Goal: Task Accomplishment & Management: Use online tool/utility

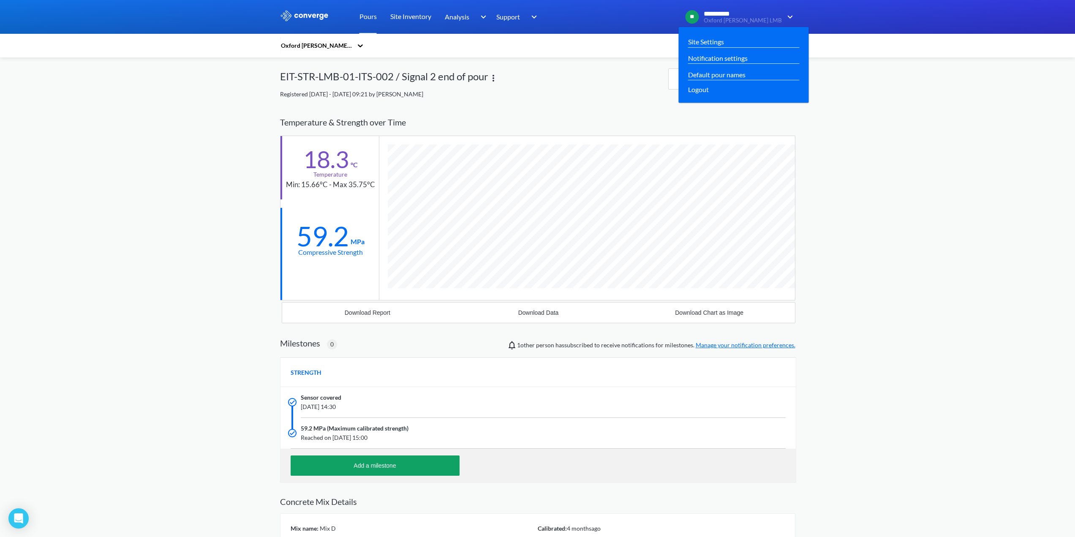
scroll to position [537, 515]
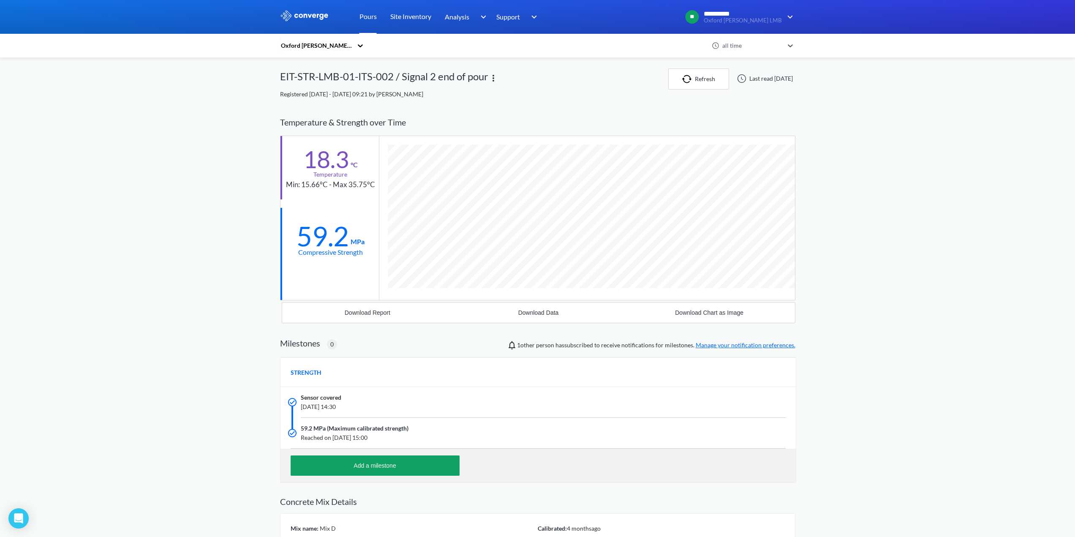
click at [369, 16] on link "Pours" at bounding box center [367, 17] width 17 height 34
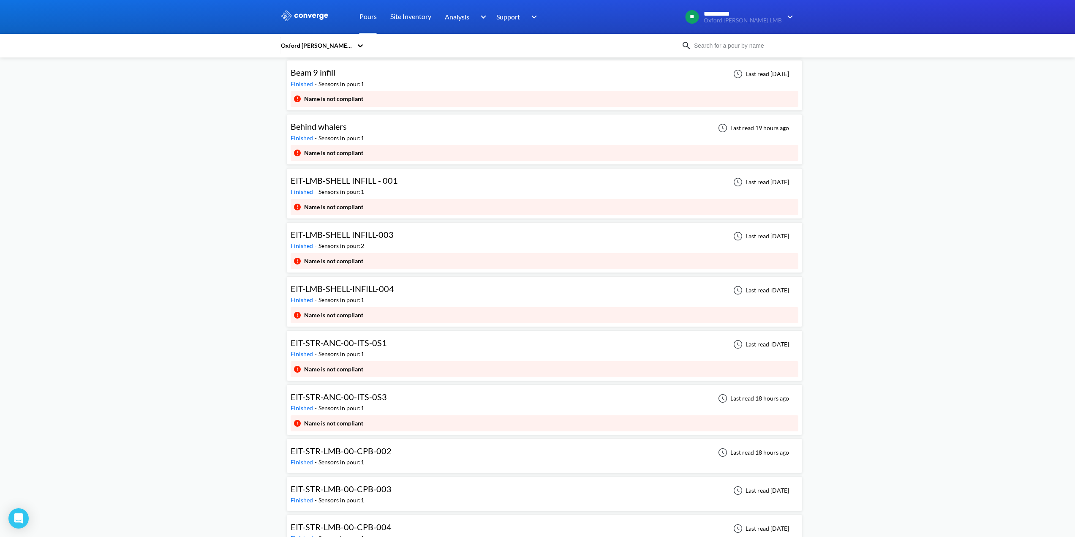
scroll to position [253, 0]
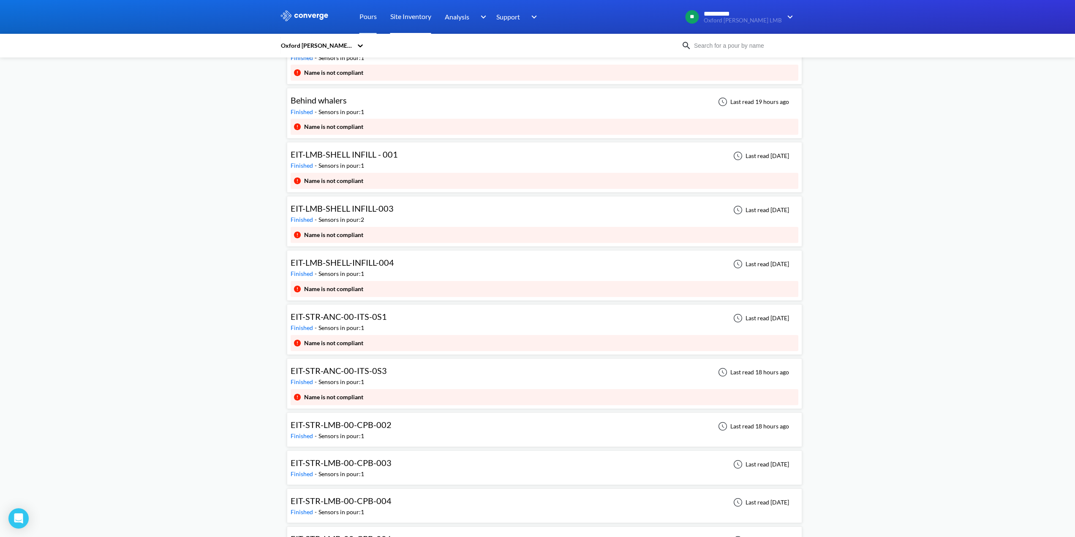
click at [411, 15] on link "Site Inventory" at bounding box center [410, 17] width 41 height 34
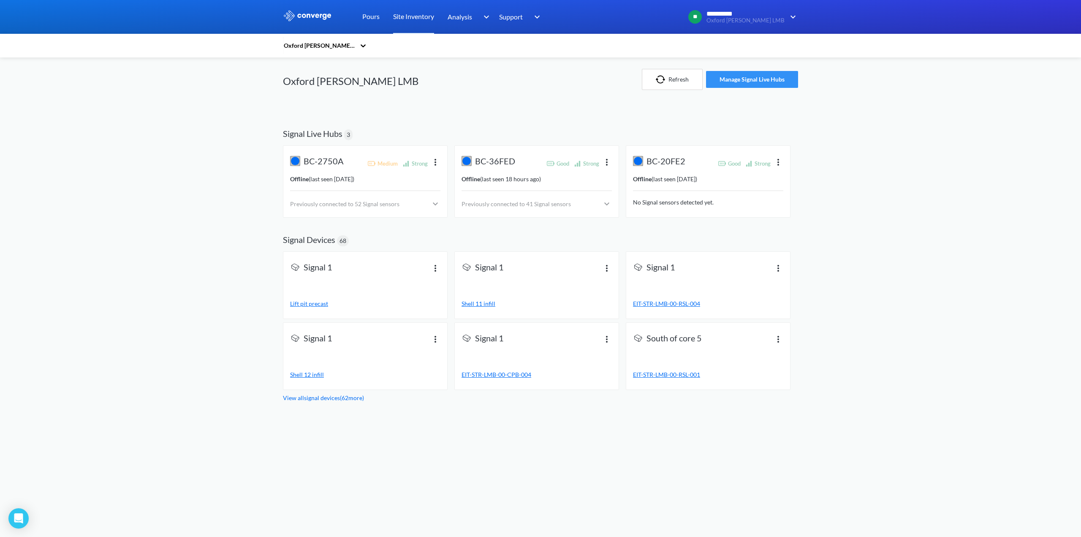
click at [741, 81] on button "Manage Signal Live Hubs" at bounding box center [752, 79] width 92 height 17
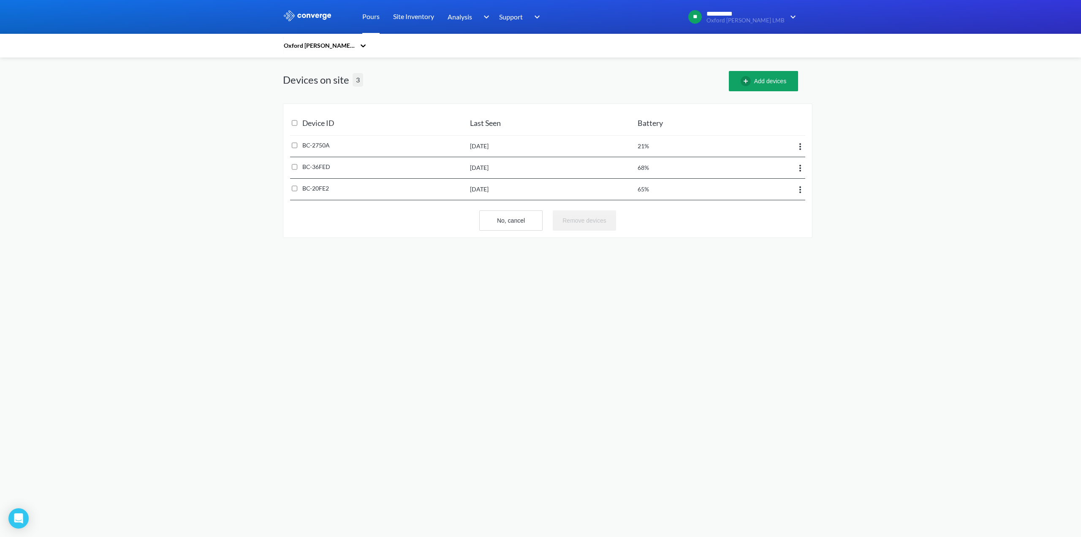
click at [371, 16] on link "Pours" at bounding box center [370, 17] width 17 height 34
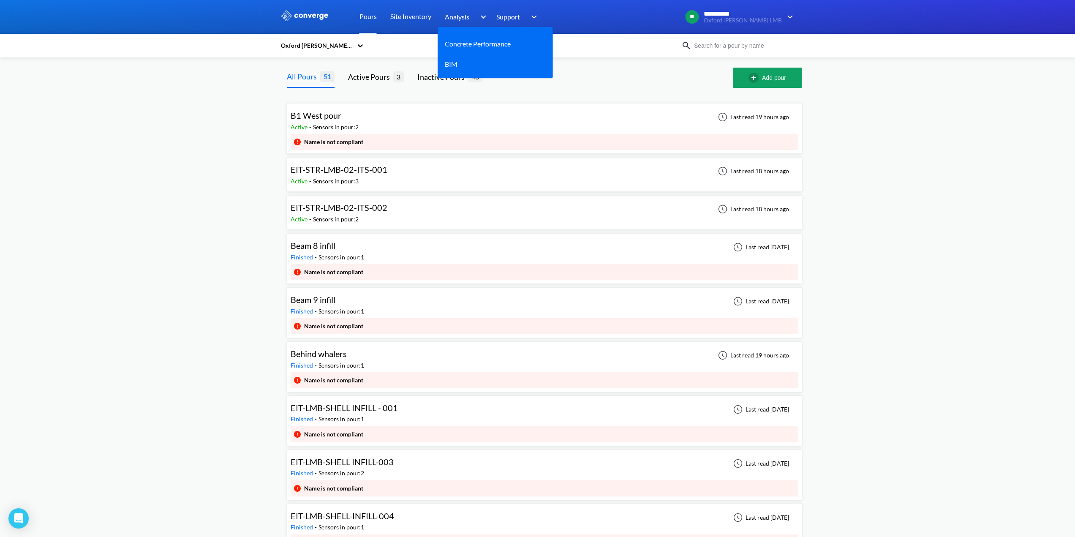
click at [454, 18] on span "Analysis" at bounding box center [457, 16] width 24 height 11
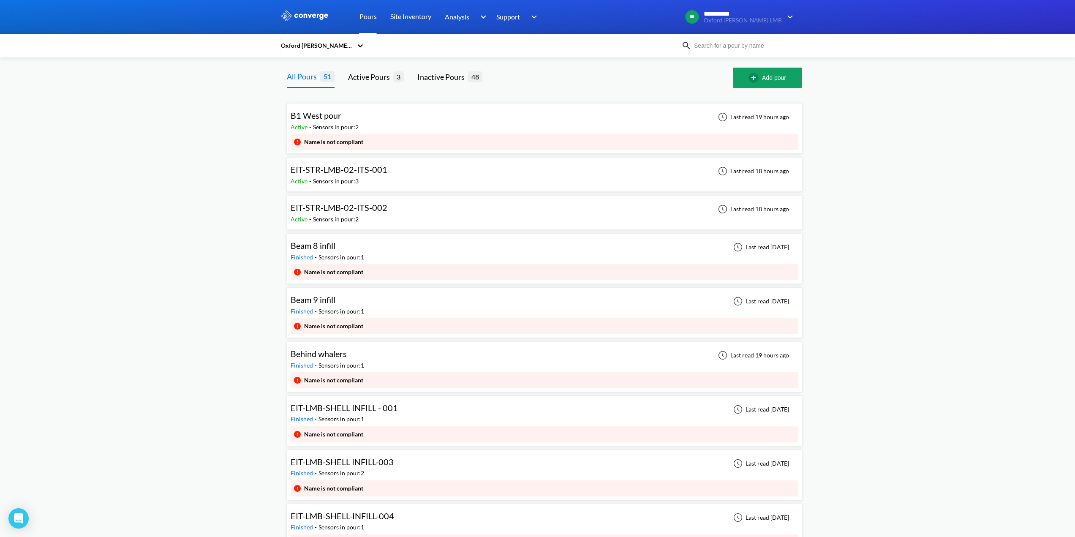
click at [367, 17] on link "Pours" at bounding box center [367, 17] width 17 height 34
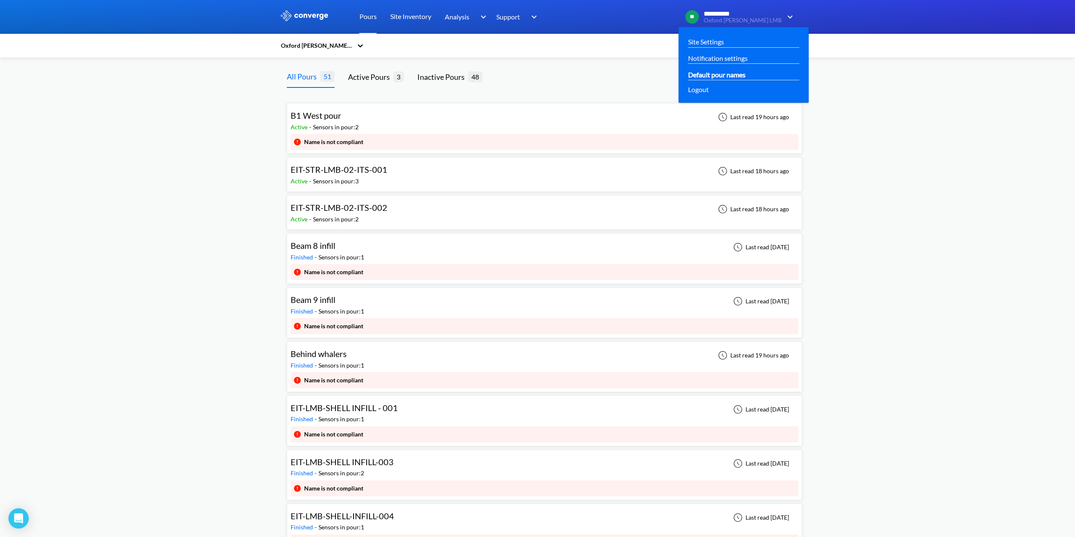
click at [745, 75] on link "Default pour names" at bounding box center [716, 74] width 57 height 11
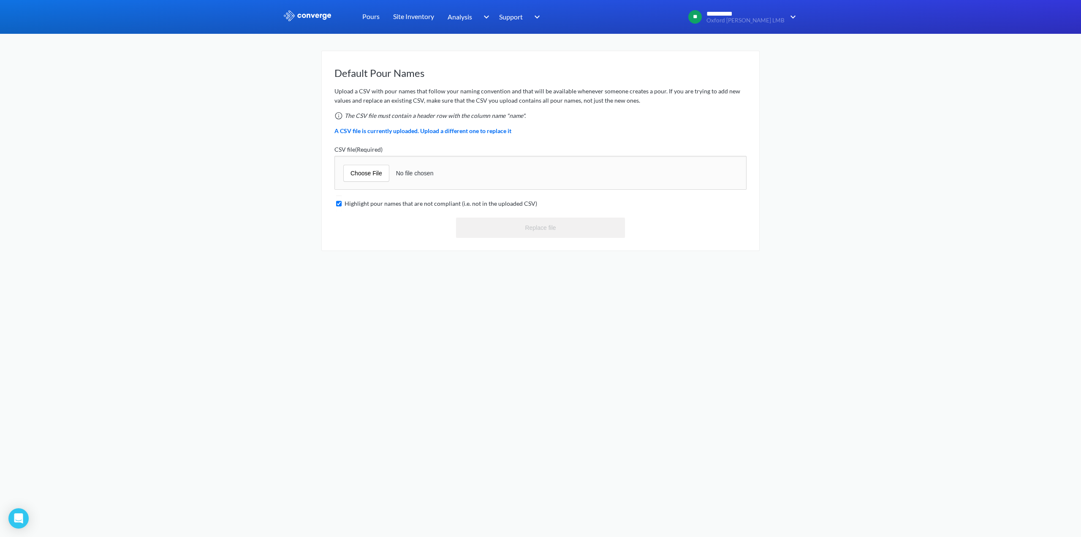
click at [378, 174] on input "file" at bounding box center [540, 173] width 412 height 34
type input "C:\fakepath\LMB ELEMENT POUR REFERENCES.csv"
click at [536, 225] on button "Replace file" at bounding box center [540, 227] width 169 height 20
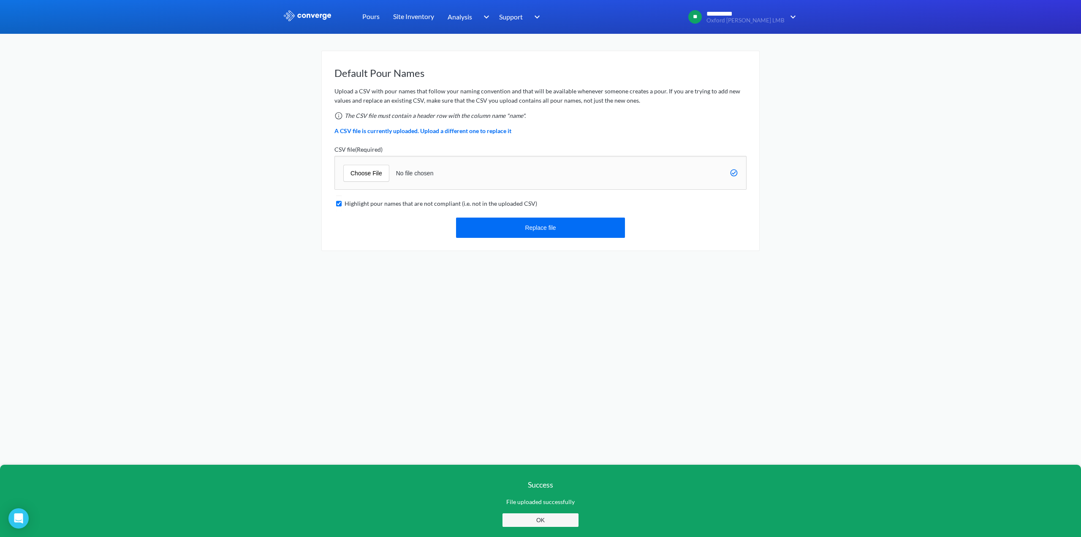
click at [538, 522] on button "OK" at bounding box center [540, 520] width 76 height 14
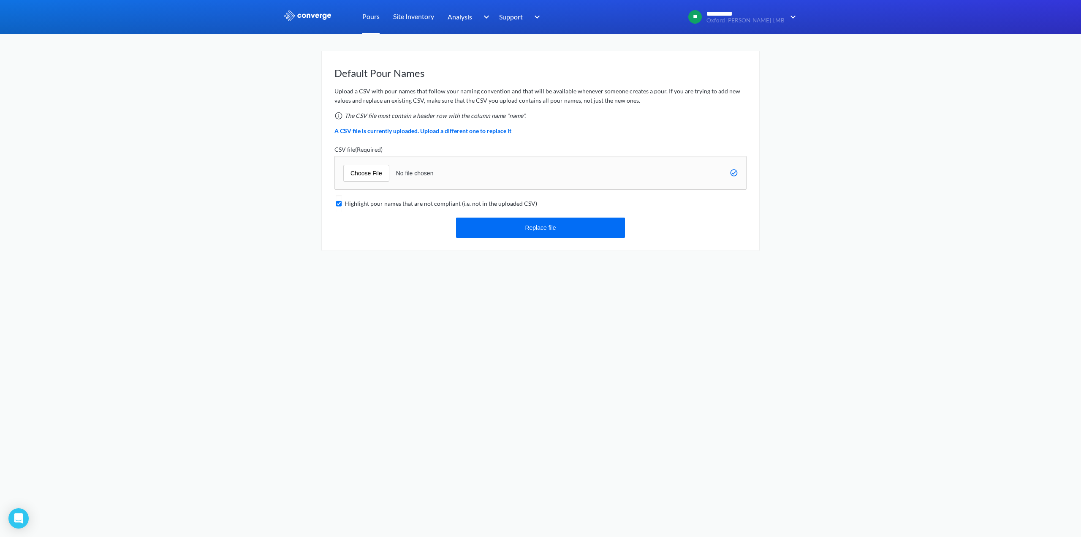
click at [374, 14] on link "Pours" at bounding box center [370, 17] width 17 height 34
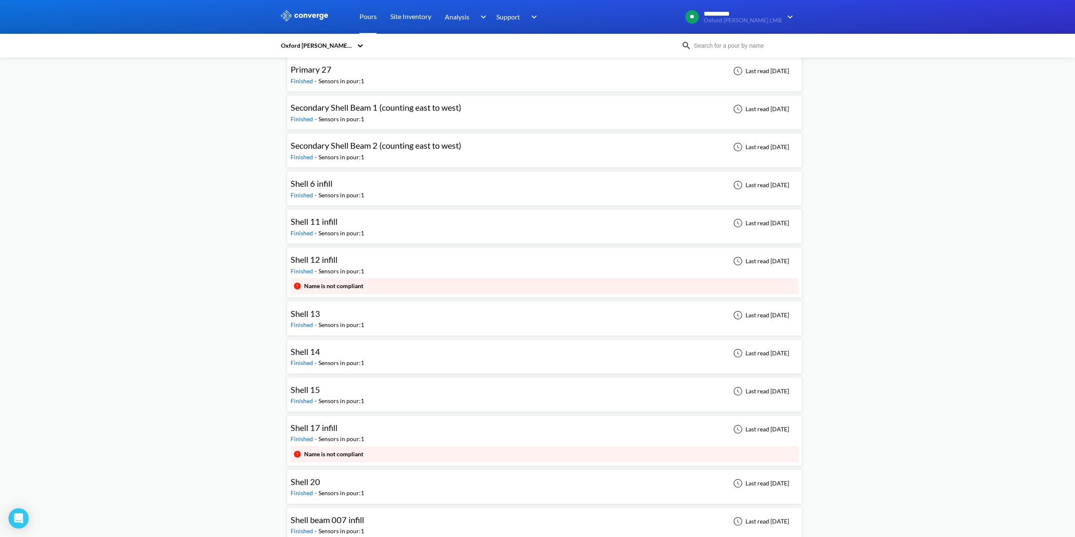
scroll to position [1393, 0]
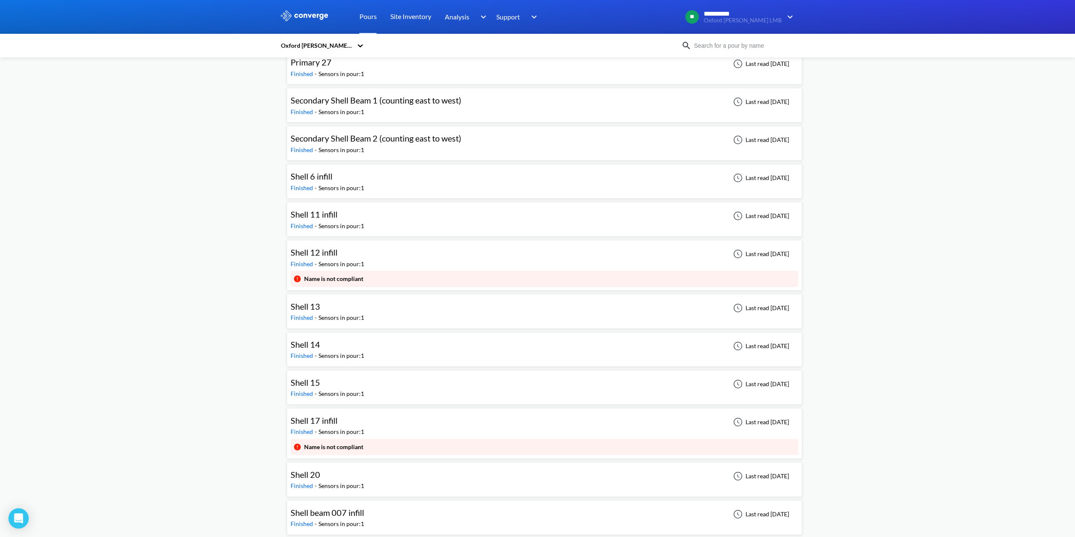
click at [312, 254] on span "Shell 12 infill" at bounding box center [314, 252] width 47 height 10
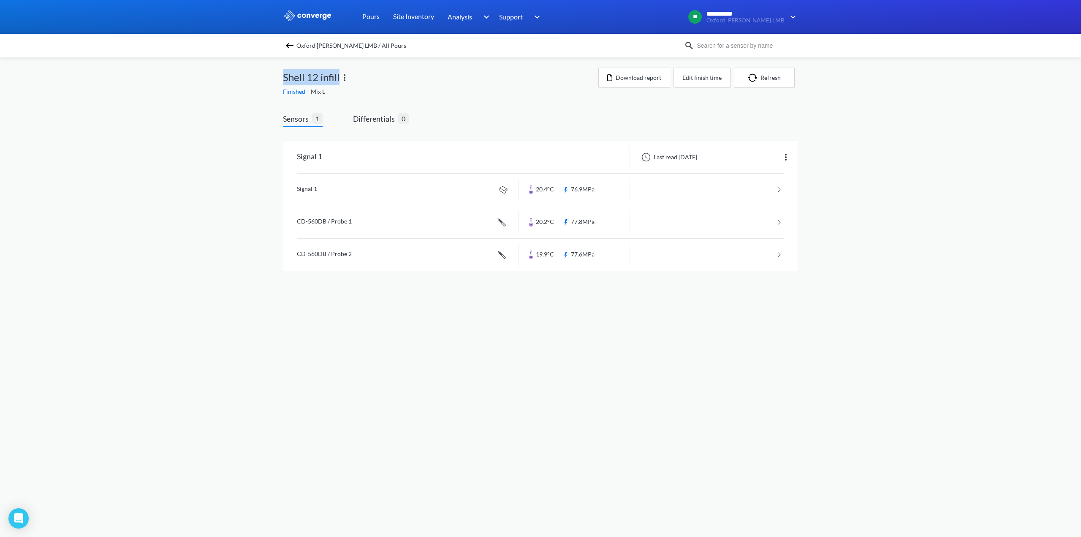
drag, startPoint x: 285, startPoint y: 78, endPoint x: 338, endPoint y: 77, distance: 53.2
click at [338, 77] on span "Shell 12 infill" at bounding box center [311, 77] width 57 height 16
copy span "Shell 12 infill"
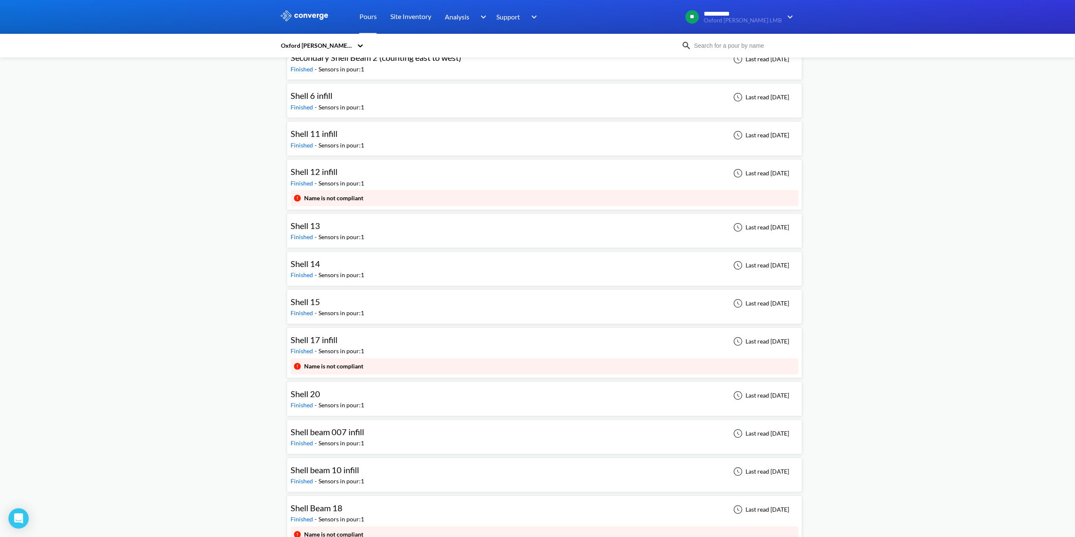
scroll to position [1478, 0]
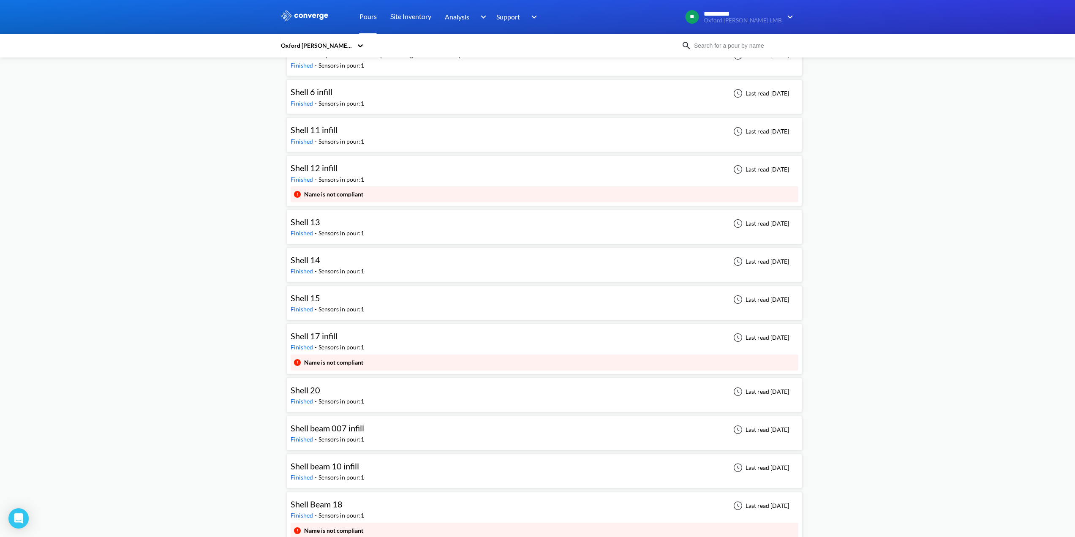
click at [335, 334] on span "Shell 17 infill" at bounding box center [314, 336] width 47 height 10
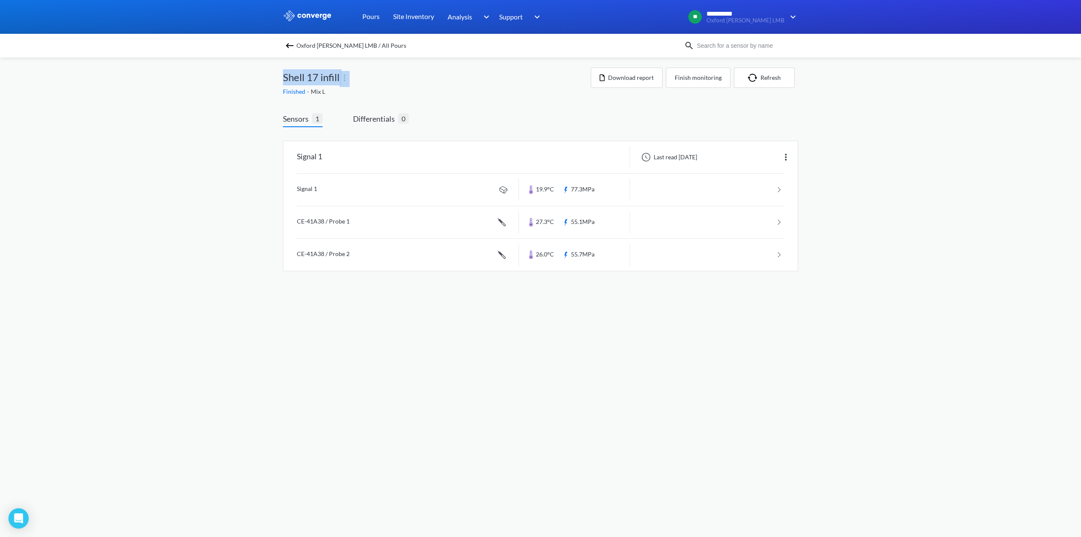
drag, startPoint x: 284, startPoint y: 78, endPoint x: 343, endPoint y: 79, distance: 58.7
click at [343, 79] on div "Shell 17 infill" at bounding box center [437, 77] width 308 height 19
copy span "Shell 17 infill"
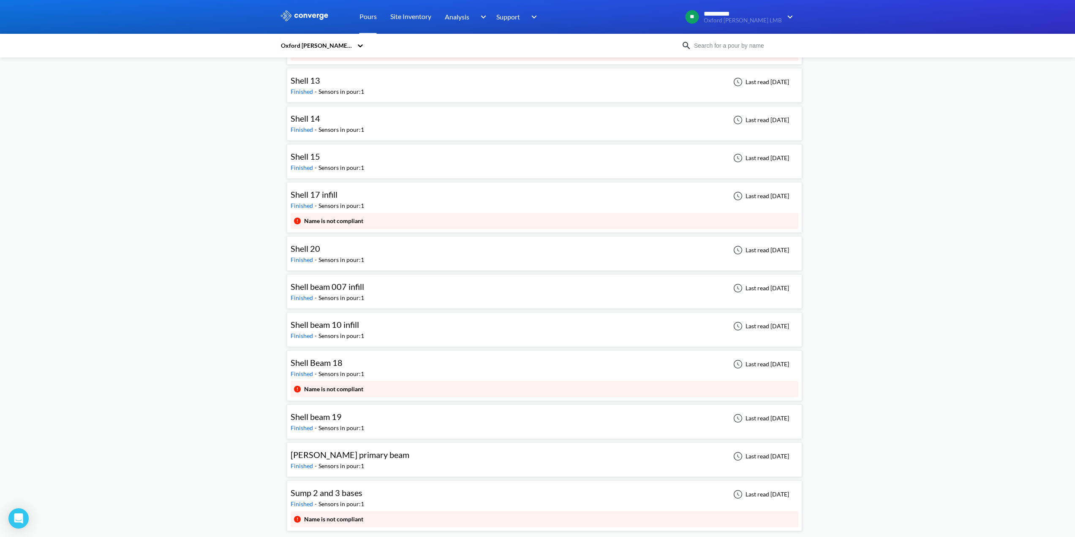
scroll to position [1620, 0]
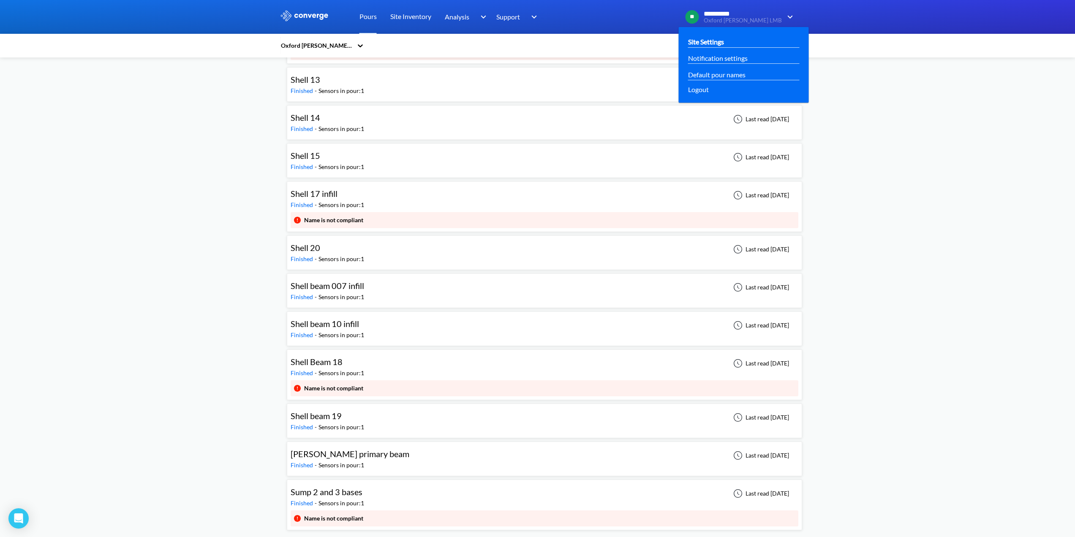
click at [724, 42] on link "Site Settings" at bounding box center [706, 41] width 36 height 11
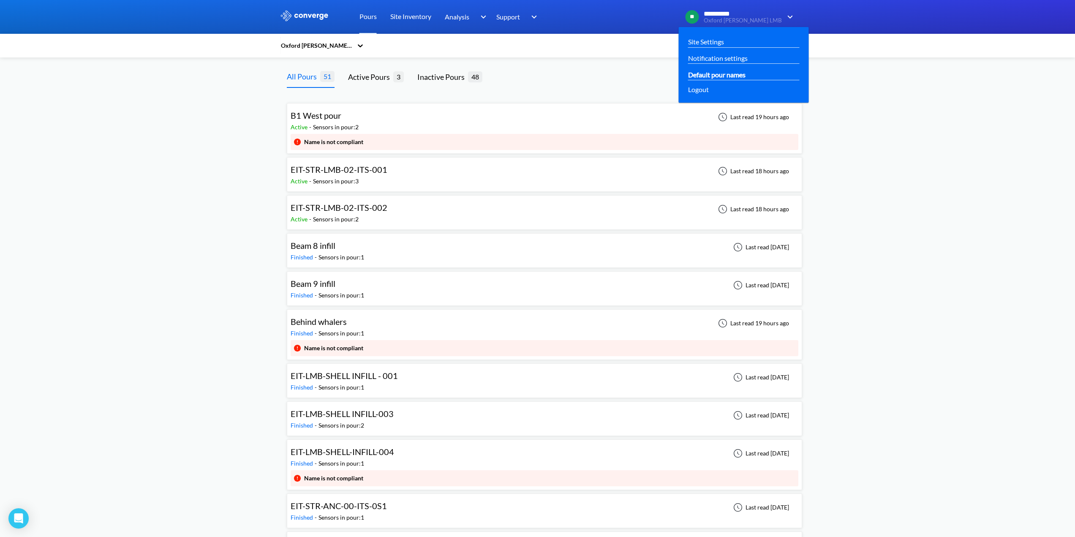
click at [745, 76] on link "Default pour names" at bounding box center [716, 74] width 57 height 11
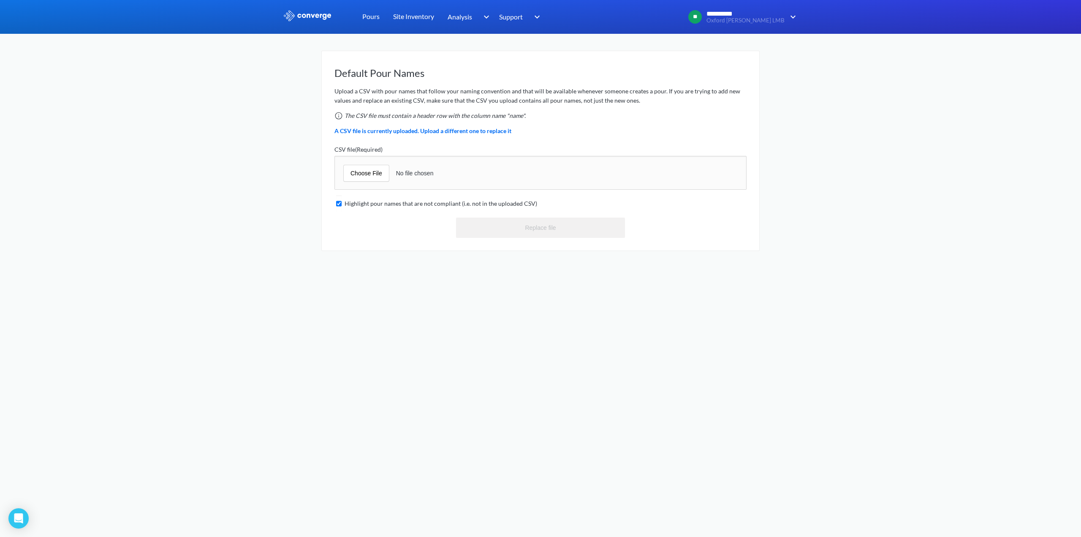
click at [371, 179] on input "file" at bounding box center [540, 173] width 412 height 34
type input "C:\fakepath\LMB ELEMENT POUR REFERENCES.csv"
click at [533, 230] on button "Replace file" at bounding box center [540, 227] width 169 height 20
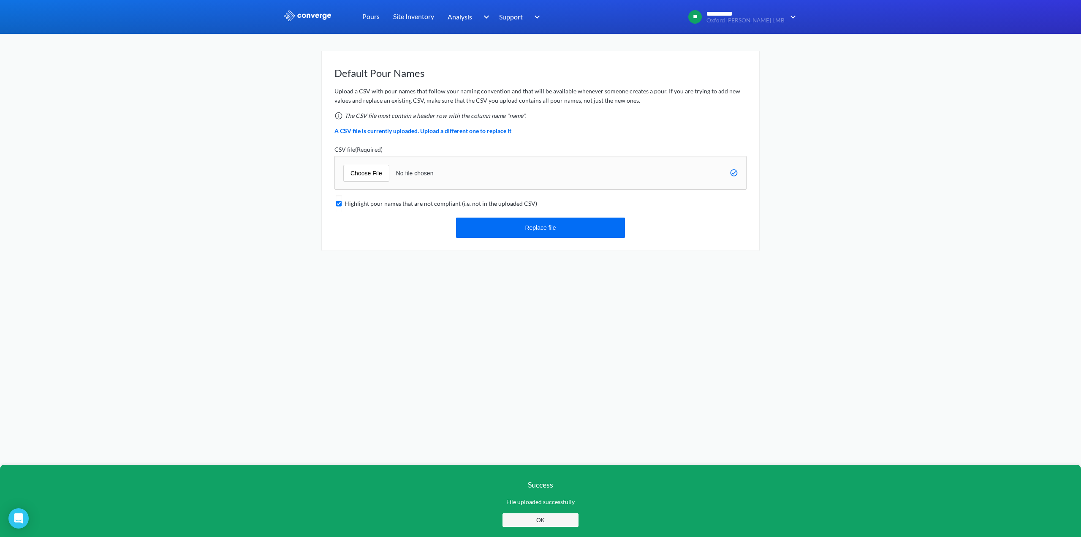
click at [544, 521] on button "OK" at bounding box center [540, 520] width 76 height 14
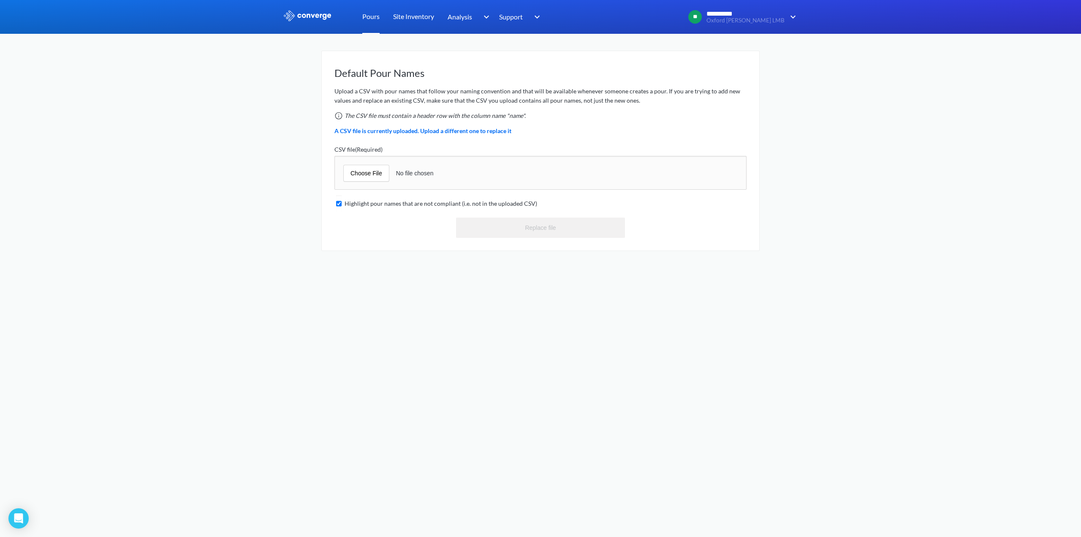
click at [369, 18] on link "Pours" at bounding box center [370, 17] width 17 height 34
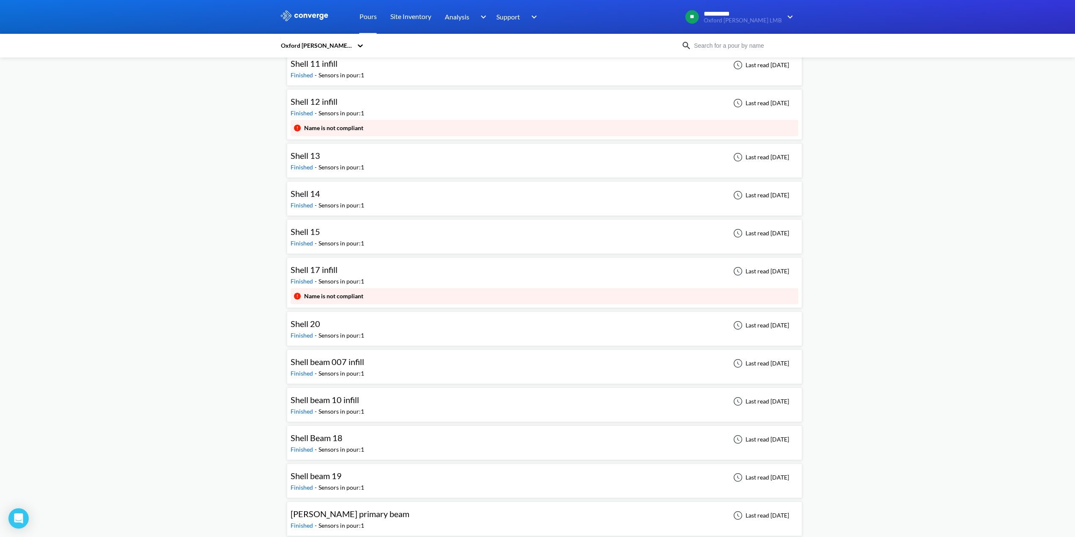
scroll to position [1498, 0]
click at [296, 102] on span "Shell 12 infill" at bounding box center [314, 100] width 47 height 10
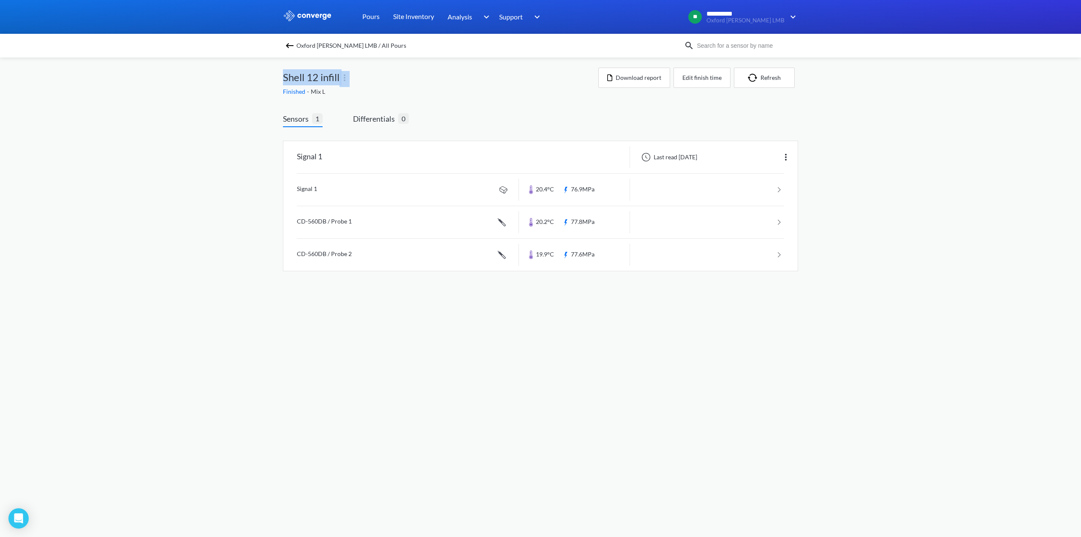
drag, startPoint x: 283, startPoint y: 79, endPoint x: 347, endPoint y: 75, distance: 63.5
click at [347, 75] on div "Shell 12 infill" at bounding box center [440, 77] width 315 height 19
copy span "Shell 12 infill"
click at [287, 46] on img at bounding box center [290, 46] width 10 height 10
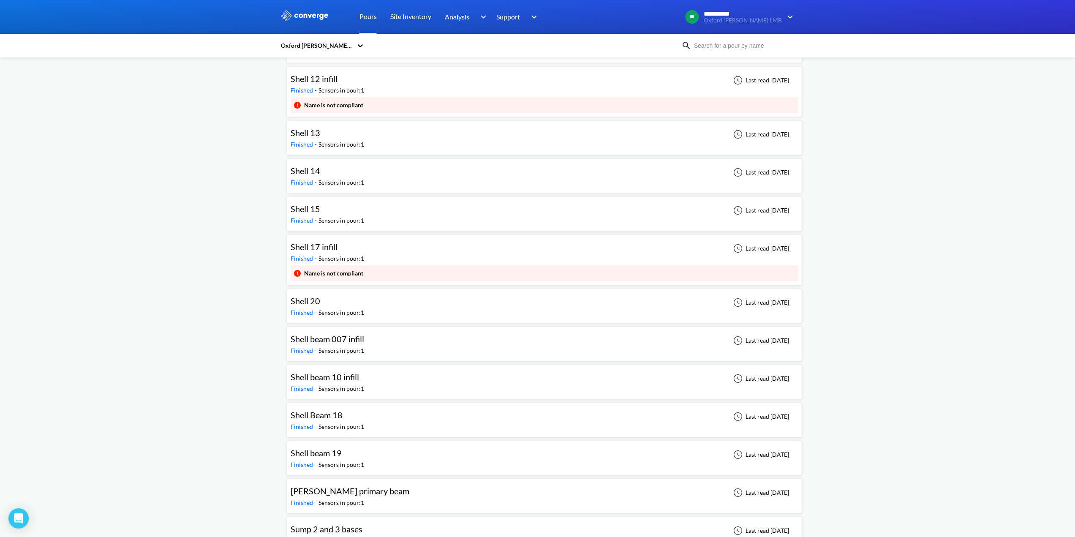
scroll to position [1520, 0]
click at [315, 248] on span "Shell 17 infill" at bounding box center [314, 245] width 47 height 10
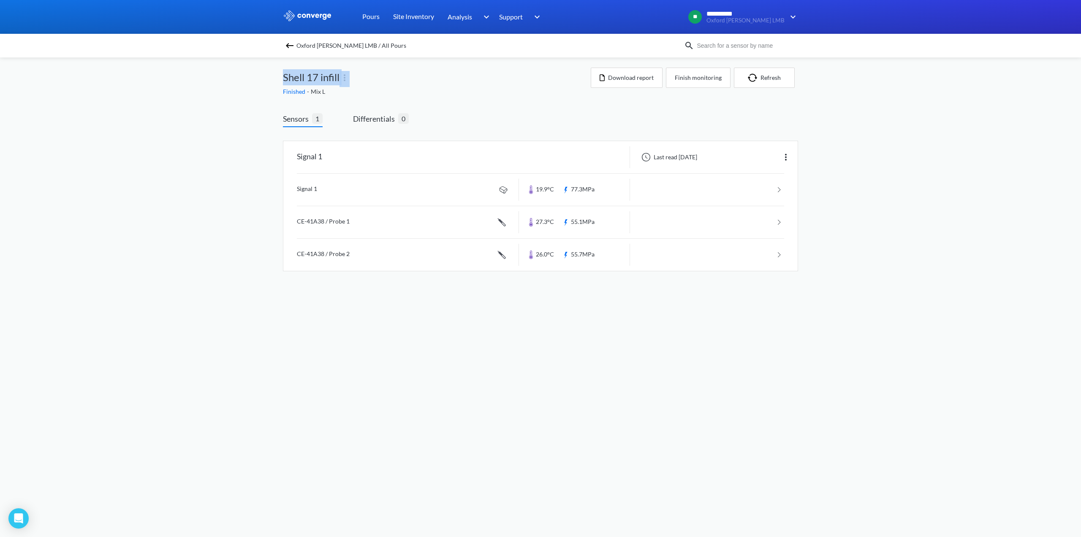
drag, startPoint x: 282, startPoint y: 78, endPoint x: 353, endPoint y: 78, distance: 70.9
click at [353, 78] on div "**********" at bounding box center [540, 144] width 1081 height 288
copy span "Shell 17 infill"
drag, startPoint x: 410, startPoint y: 389, endPoint x: 410, endPoint y: 383, distance: 5.9
click at [410, 389] on body "**********" at bounding box center [540, 268] width 1081 height 537
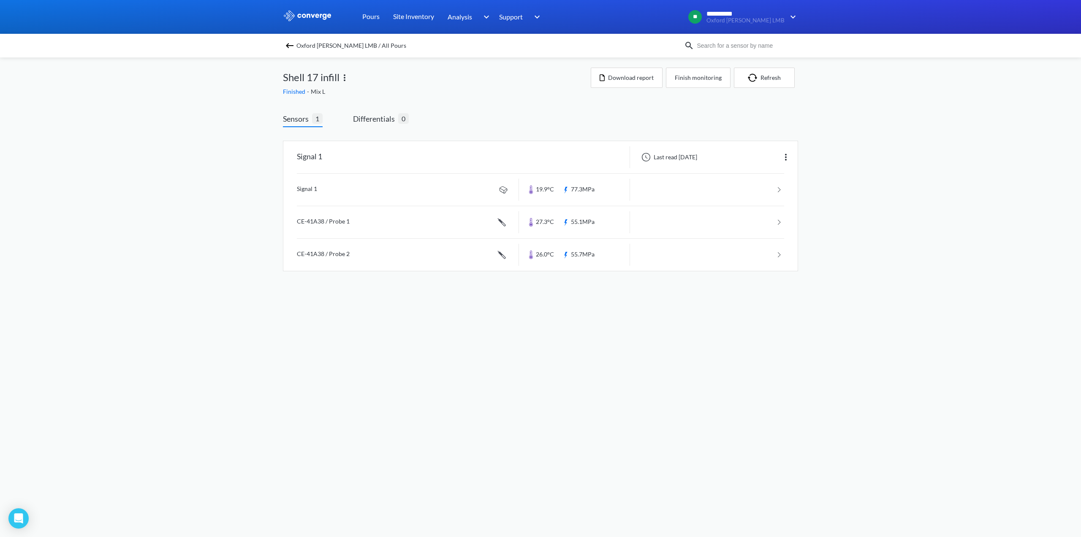
click at [293, 45] on img at bounding box center [290, 46] width 10 height 10
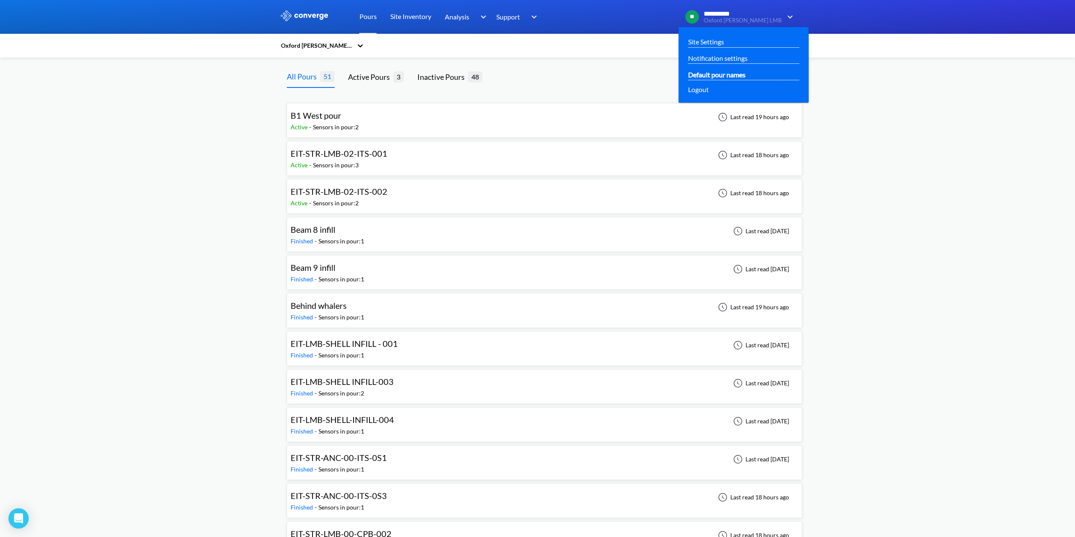
click at [745, 73] on link "Default pour names" at bounding box center [716, 74] width 57 height 11
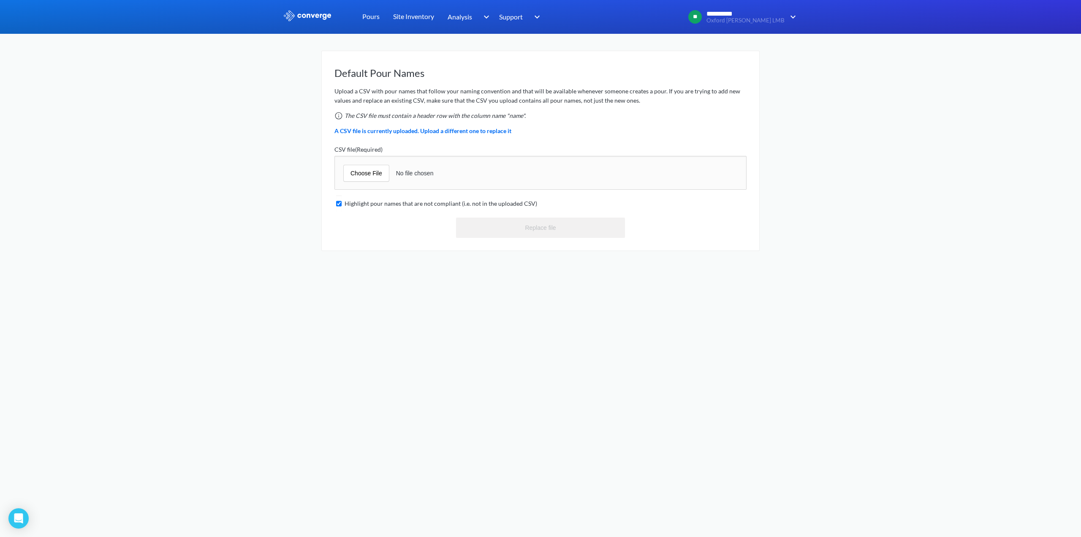
click at [363, 180] on input "file" at bounding box center [540, 173] width 412 height 34
type input "C:\fakepath\LMB ELEMENT POUR REFERENCES.csv"
click at [542, 230] on button "Replace file" at bounding box center [540, 227] width 169 height 20
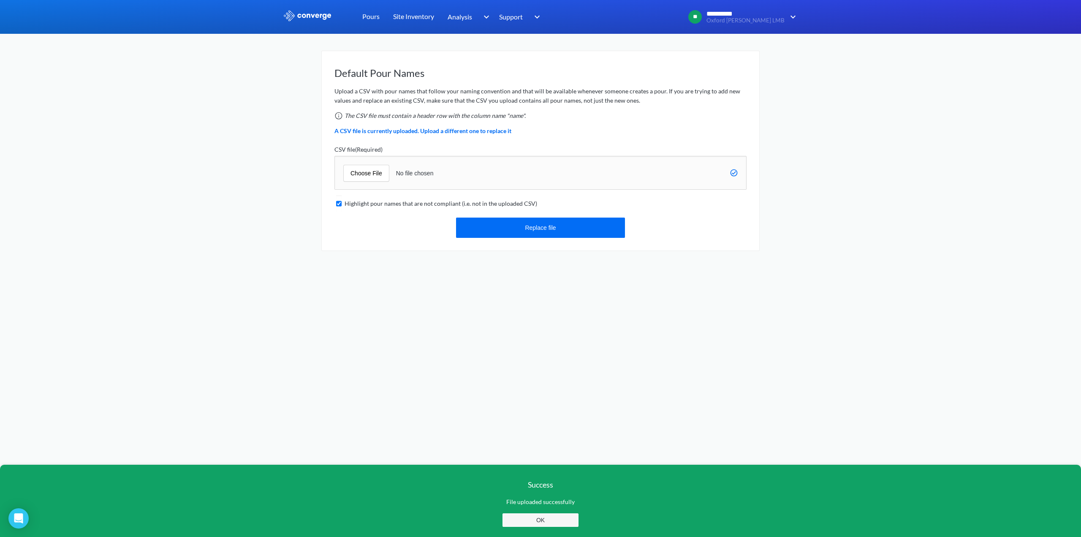
click at [549, 517] on button "OK" at bounding box center [540, 520] width 76 height 14
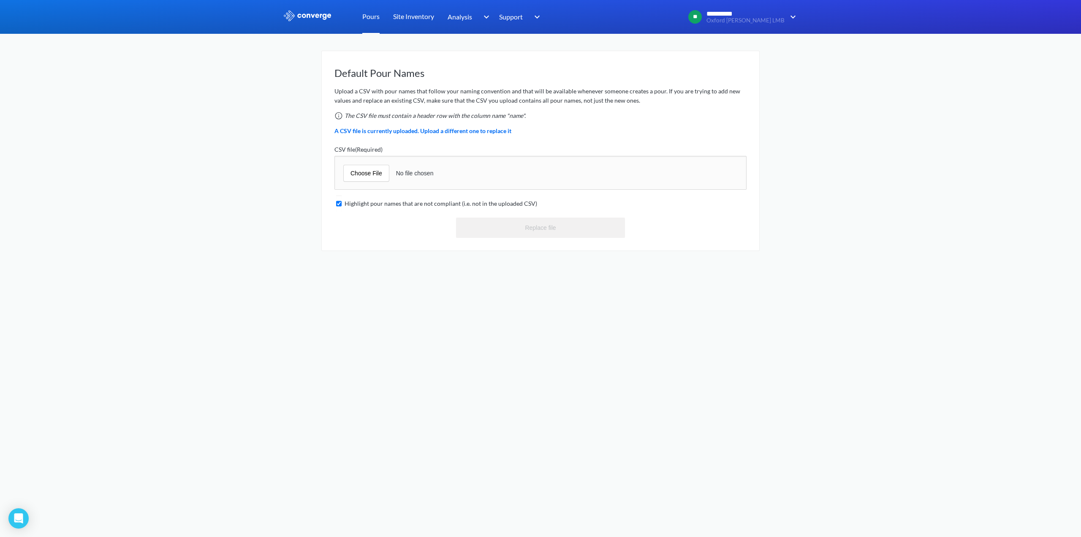
click at [370, 17] on link "Pours" at bounding box center [370, 17] width 17 height 34
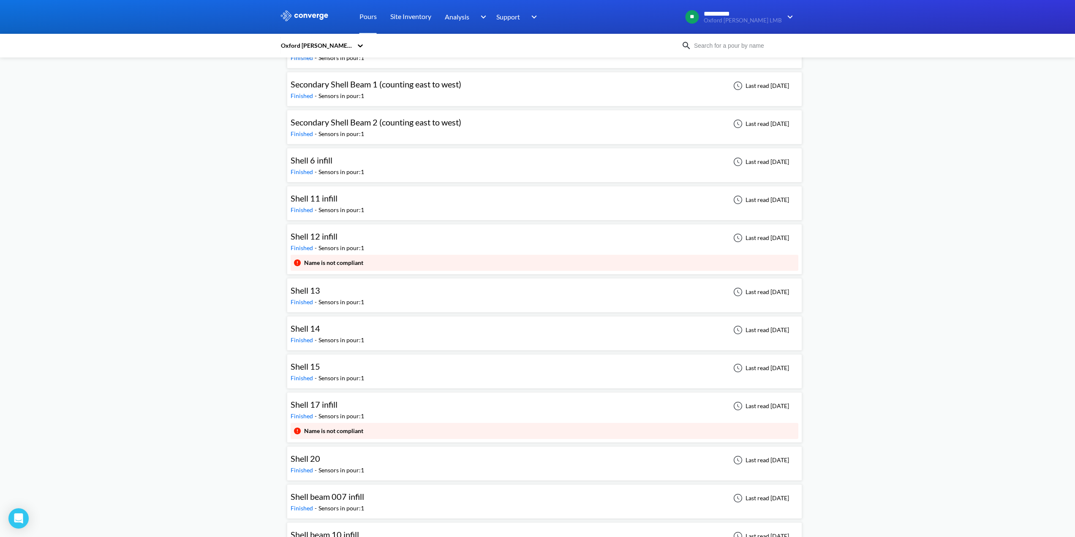
scroll to position [1393, 0]
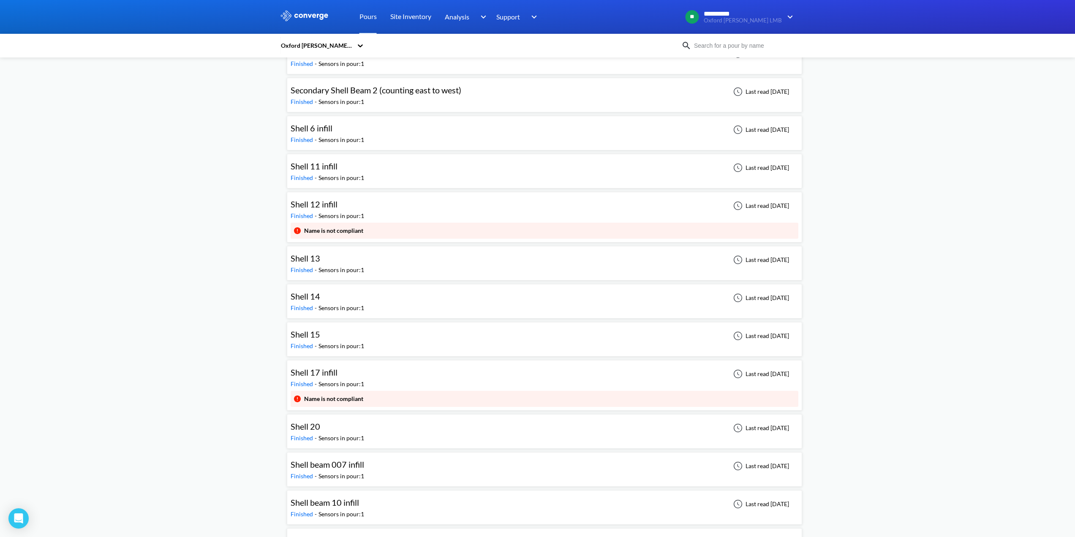
click at [320, 206] on span "Shell 12 infill" at bounding box center [314, 204] width 47 height 10
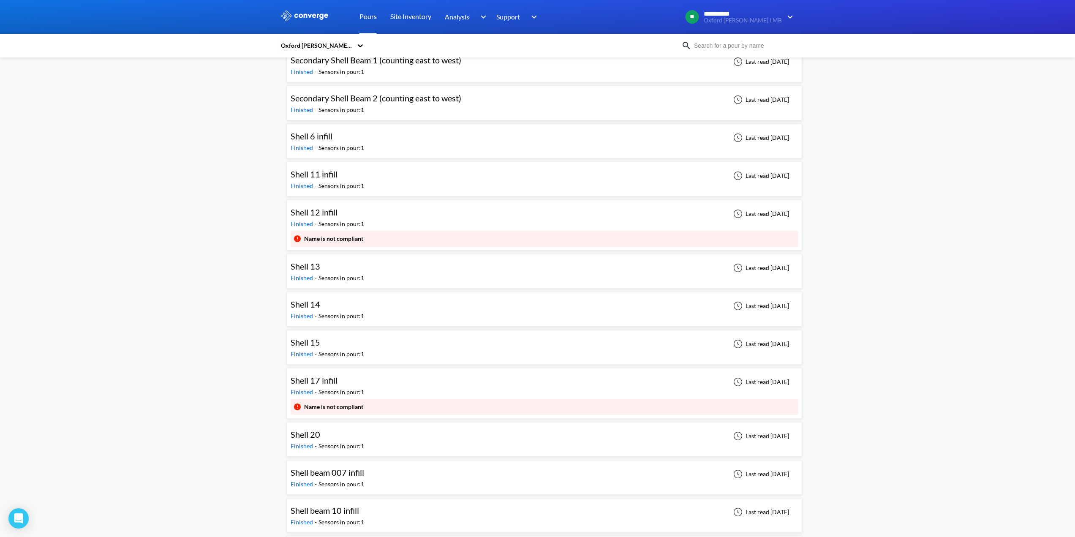
scroll to position [1393, 0]
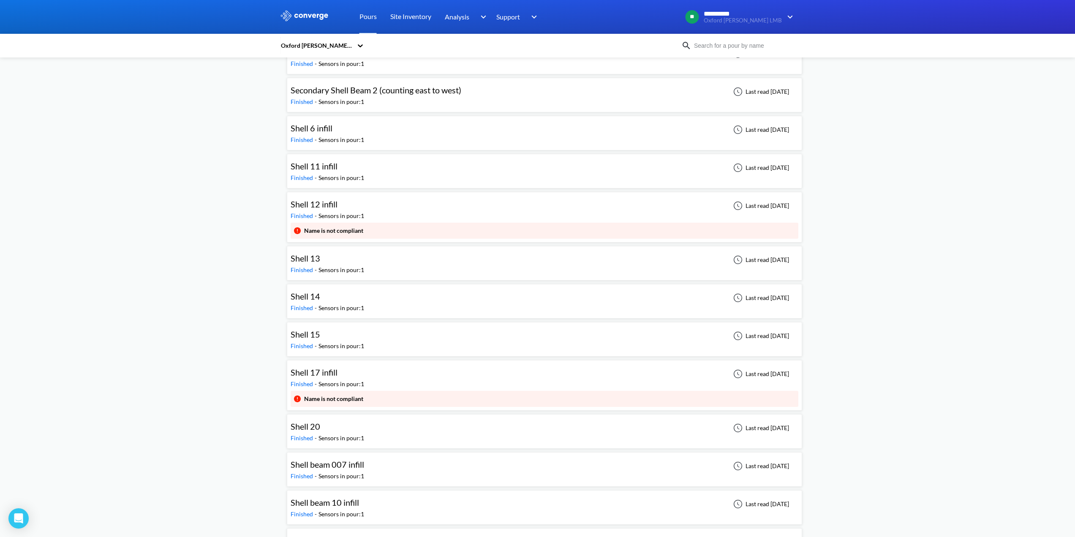
click at [333, 464] on span "Shell beam 007 infill" at bounding box center [327, 464] width 73 height 10
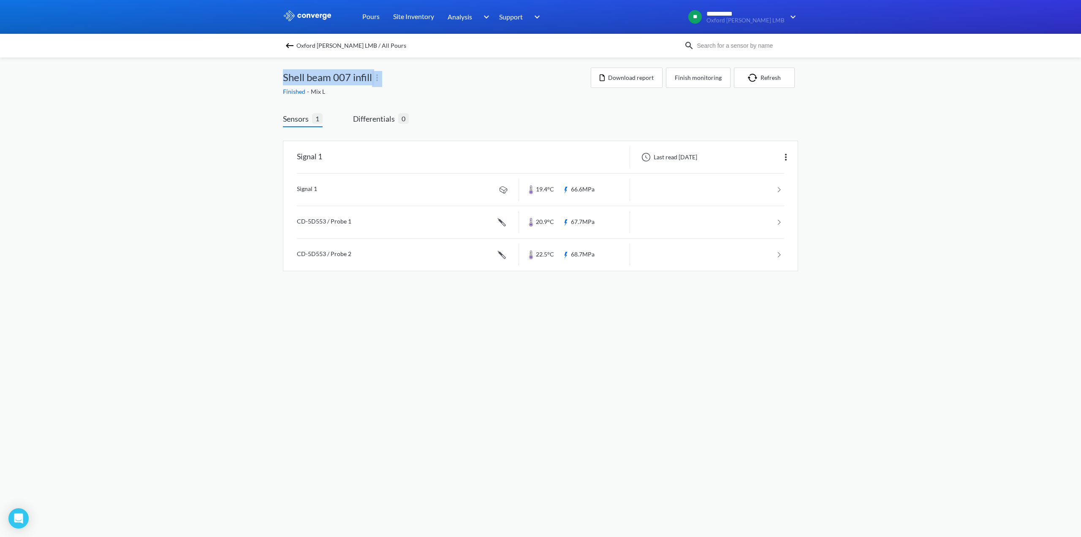
drag, startPoint x: 284, startPoint y: 77, endPoint x: 376, endPoint y: 79, distance: 91.7
click at [376, 79] on div "Shell beam 007 infill" at bounding box center [437, 77] width 308 height 19
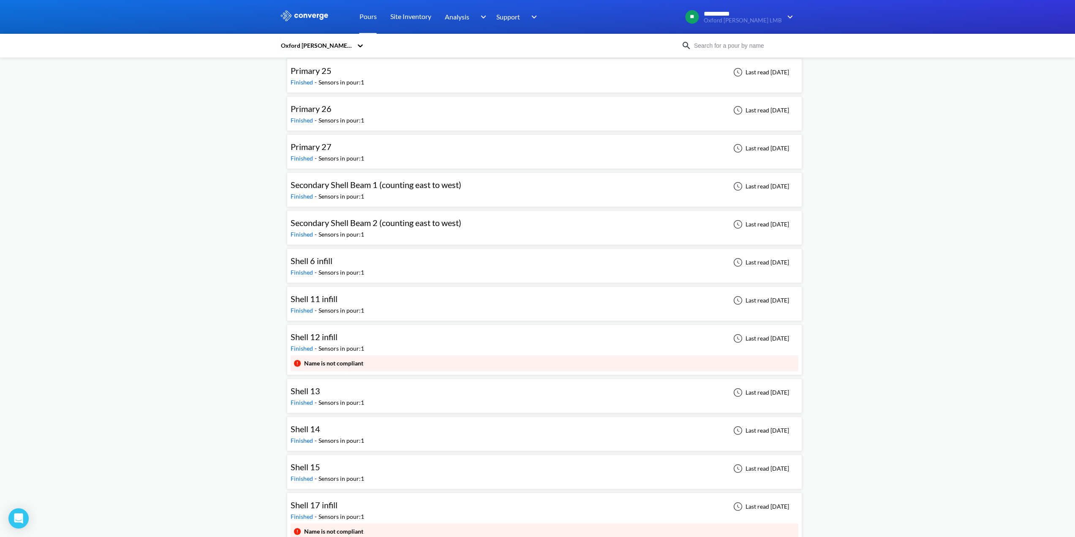
scroll to position [1393, 0]
